Goal: Transaction & Acquisition: Purchase product/service

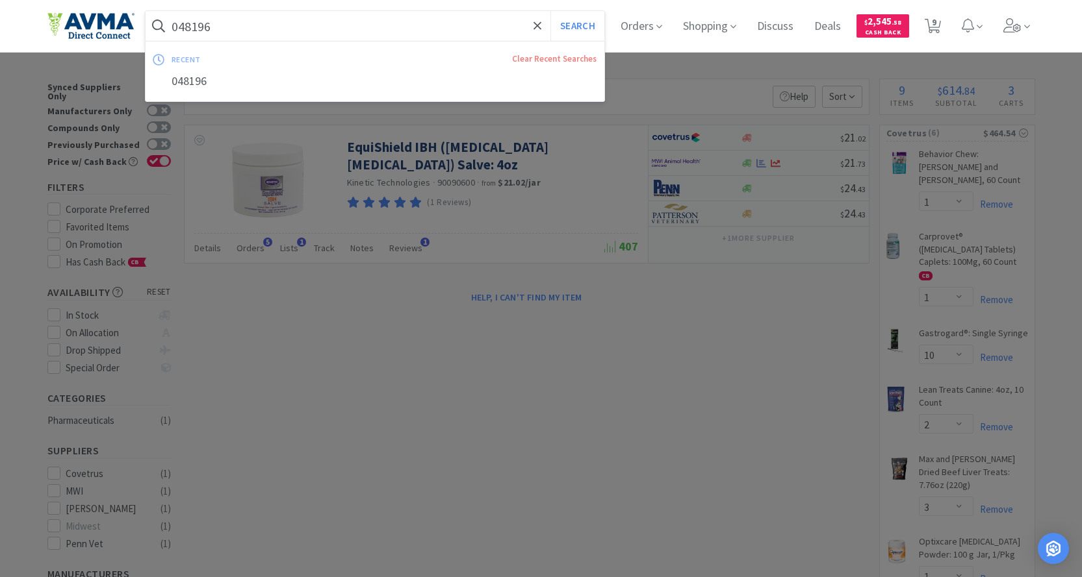
select select "1"
select select "10"
select select "2"
select select "3"
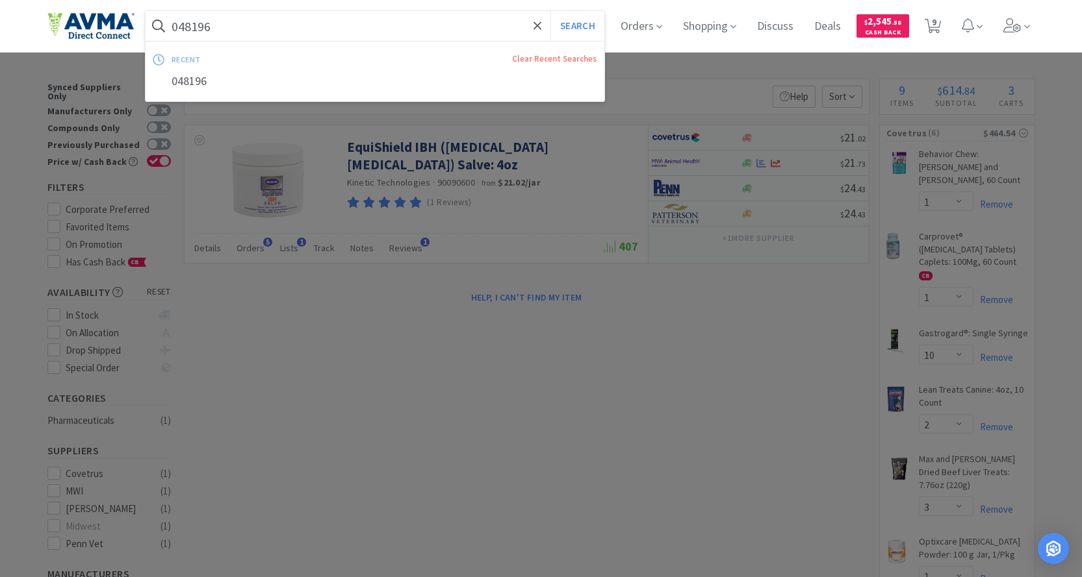
select select "1"
select select "2"
select select "1"
click at [281, 28] on input "048196" at bounding box center [374, 26] width 459 height 30
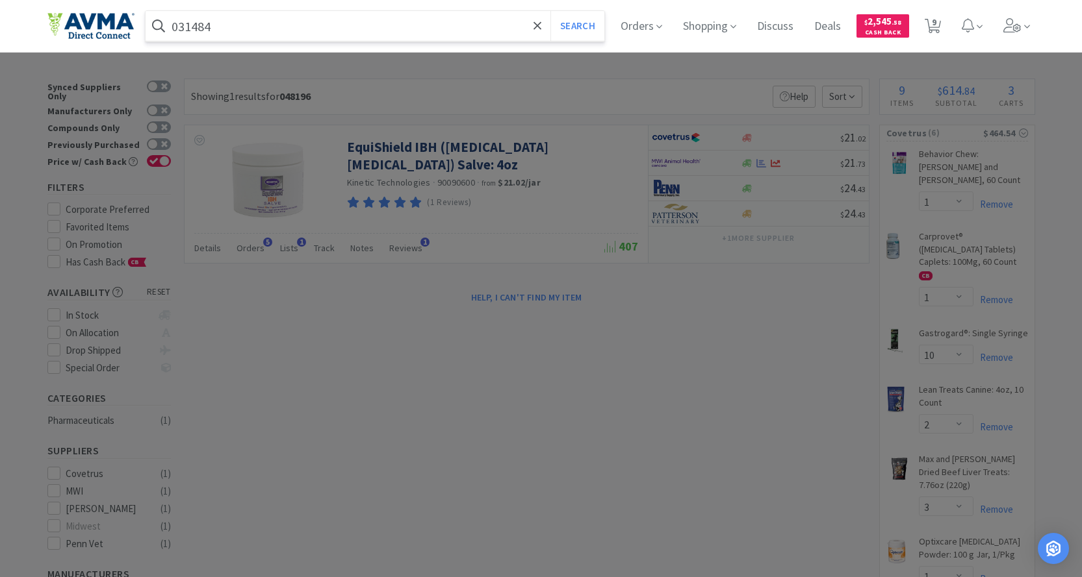
type input "031484"
click at [550, 11] on button "Search" at bounding box center [577, 26] width 54 height 30
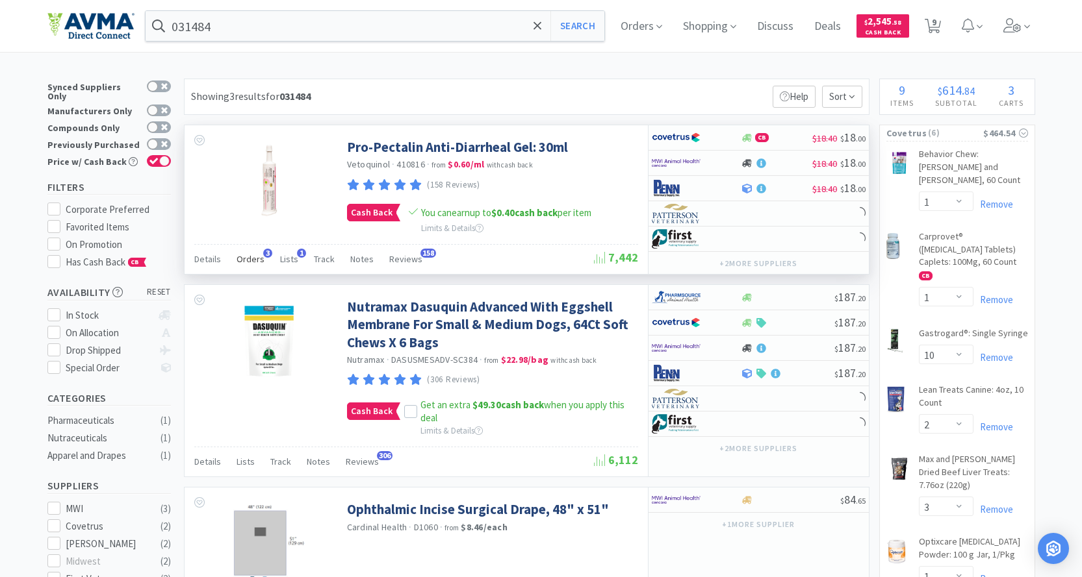
click at [249, 259] on span "Orders" at bounding box center [250, 259] width 28 height 12
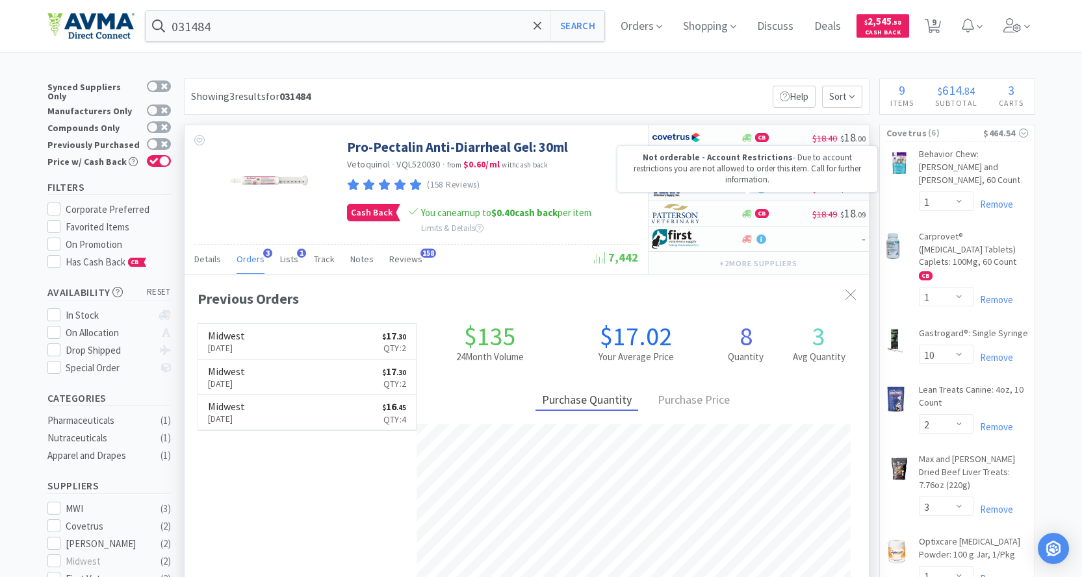
scroll to position [336, 684]
